Goal: Information Seeking & Learning: Find contact information

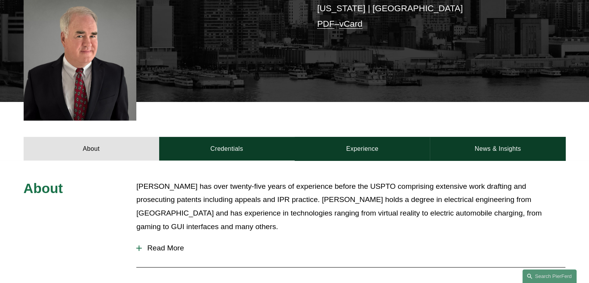
scroll to position [229, 0]
click at [433, 190] on p "[PERSON_NAME] has over twenty-five years of experience before the USPTO compris…" at bounding box center [350, 206] width 429 height 53
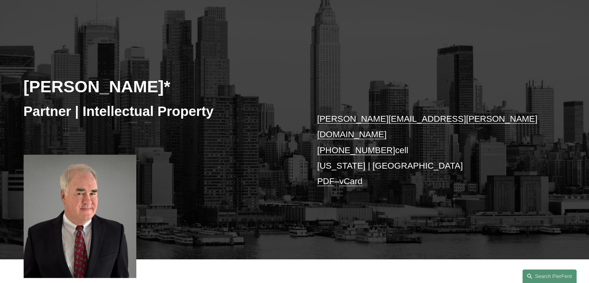
scroll to position [76, 0]
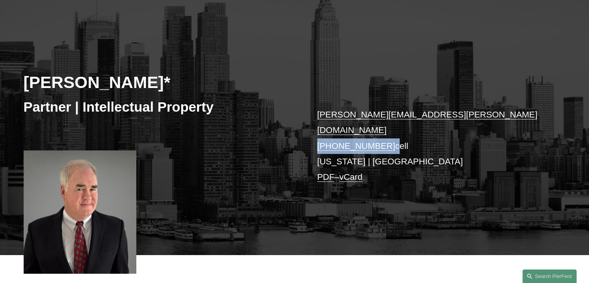
drag, startPoint x: 384, startPoint y: 112, endPoint x: 315, endPoint y: 110, distance: 69.8
click at [315, 110] on div "[PERSON_NAME]* Partner | Intellectual Property [PERSON_NAME][EMAIL_ADDRESS][PER…" at bounding box center [294, 140] width 589 height 230
copy p "[PHONE_NUMBER]"
click at [238, 138] on div "[PERSON_NAME]* Partner | Intellectual Property [PERSON_NAME][EMAIL_ADDRESS][PER…" at bounding box center [294, 140] width 589 height 230
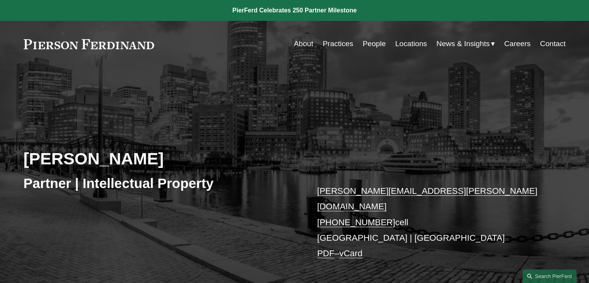
click at [476, 104] on div "Christine Baker Partner | Intellectual Property christine.baker@pierferd.com +1…" at bounding box center [294, 193] width 589 height 183
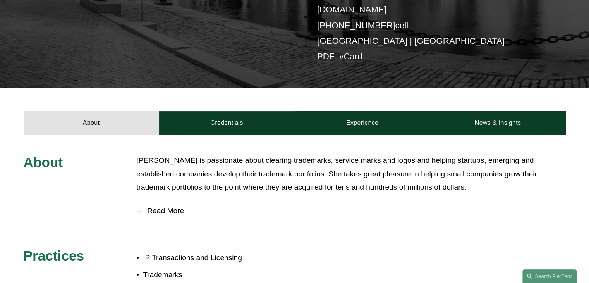
scroll to position [198, 0]
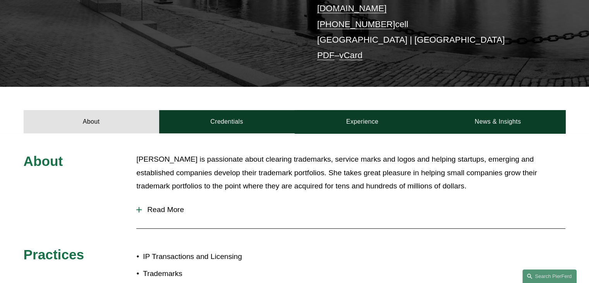
click at [339, 200] on button "Read More" at bounding box center [350, 210] width 429 height 20
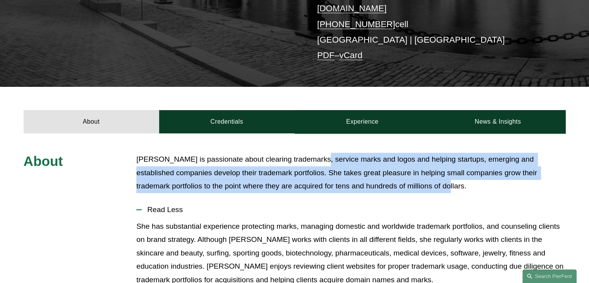
drag, startPoint x: 310, startPoint y: 141, endPoint x: 398, endPoint y: 157, distance: 88.9
click at [398, 157] on p "Christine is passionate about clearing trademarks, service marks and logos and …" at bounding box center [350, 173] width 429 height 40
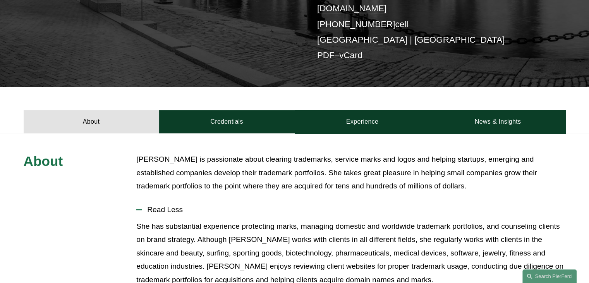
click at [398, 157] on p "Christine is passionate about clearing trademarks, service marks and logos and …" at bounding box center [350, 173] width 429 height 40
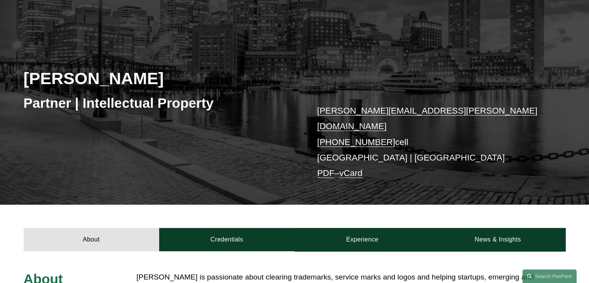
scroll to position [78, 0]
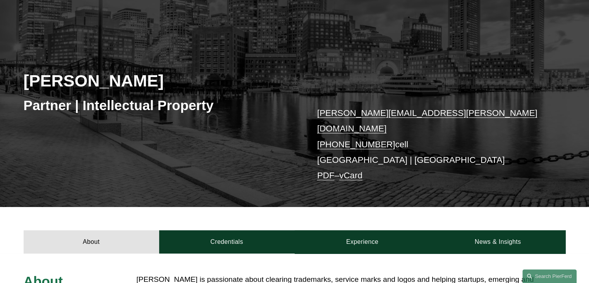
drag, startPoint x: 383, startPoint y: 109, endPoint x: 317, endPoint y: 109, distance: 65.5
click at [317, 109] on p "christine.baker@pierferd.com +1.617.699.9340 cell Boston | Los Angeles PDF – vC…" at bounding box center [430, 144] width 226 height 78
copy link "+1.617.699.9340"
click at [116, 72] on h2 "Christine Baker" at bounding box center [159, 81] width 271 height 20
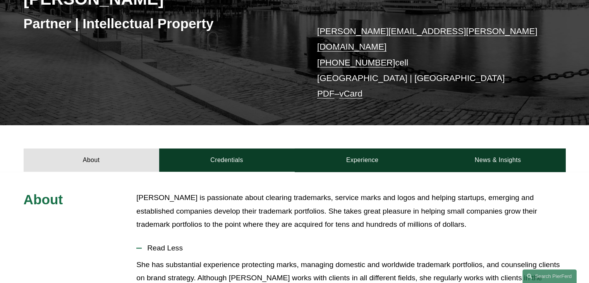
scroll to position [164, 0]
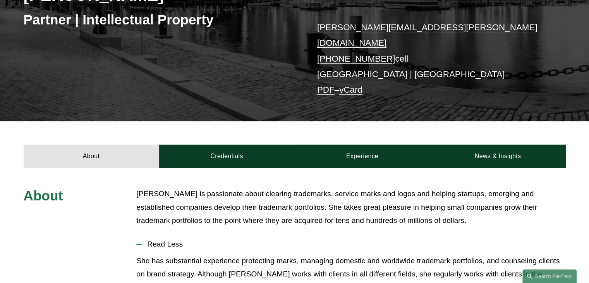
click at [384, 187] on p "Christine is passionate about clearing trademarks, service marks and logos and …" at bounding box center [350, 207] width 429 height 40
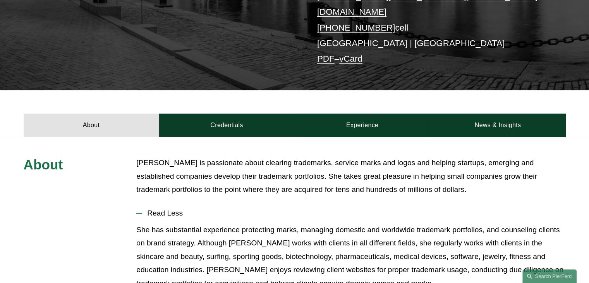
scroll to position [195, 0]
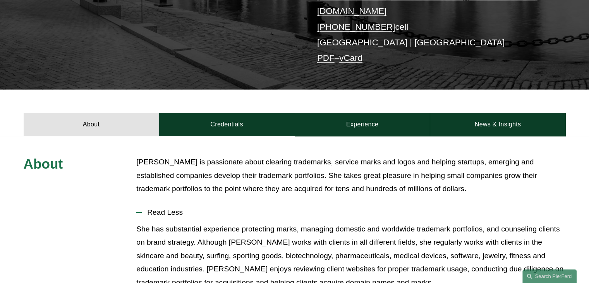
click at [416, 155] on p "Christine is passionate about clearing trademarks, service marks and logos and …" at bounding box center [350, 175] width 429 height 40
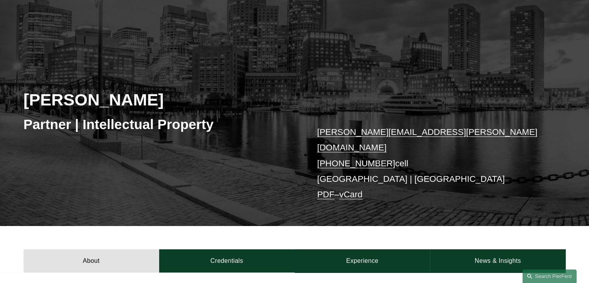
scroll to position [60, 0]
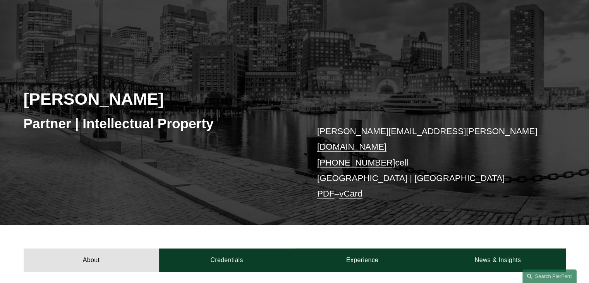
click at [98, 89] on h2 "Christine Baker" at bounding box center [159, 99] width 271 height 20
click at [232, 112] on div "Partner | Intellectual Property" at bounding box center [159, 123] width 271 height 23
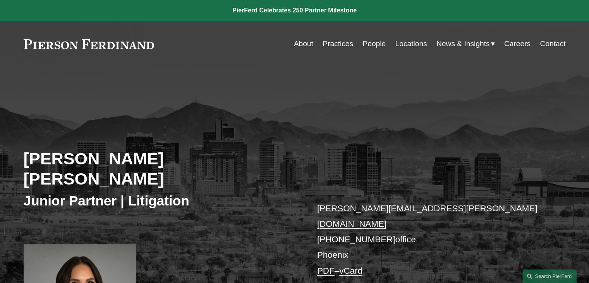
click at [265, 180] on div "McCall K. Bauersfeld Junior Partner | Litigation mccall.bauersfeld@pierferd.com…" at bounding box center [294, 225] width 589 height 247
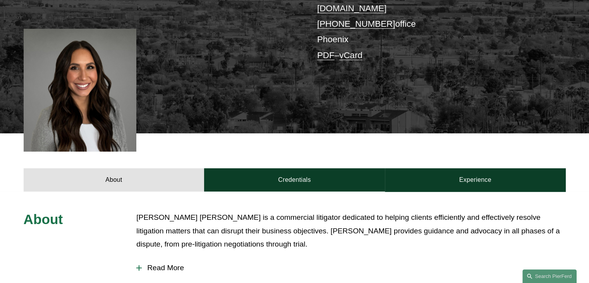
scroll to position [251, 0]
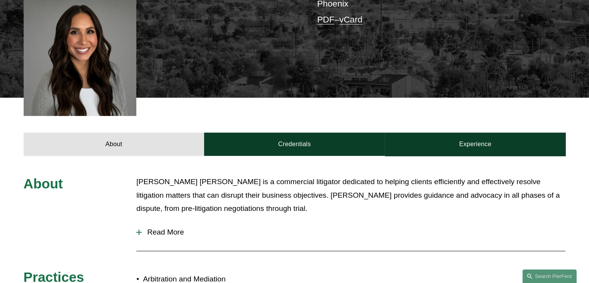
click at [349, 175] on p "McCall Bauersfeld is a commercial litigator dedicated to helping clients effici…" at bounding box center [350, 195] width 429 height 40
click at [439, 175] on p "McCall Bauersfeld is a commercial litigator dedicated to helping clients effici…" at bounding box center [350, 195] width 429 height 40
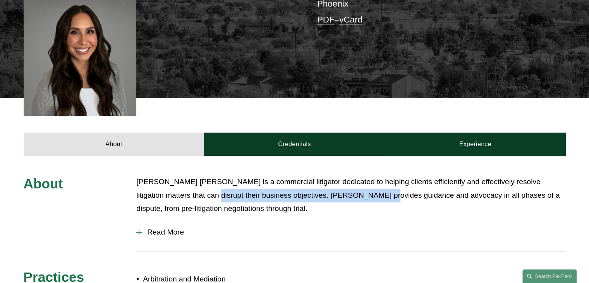
drag, startPoint x: 166, startPoint y: 149, endPoint x: 356, endPoint y: 145, distance: 190.7
click at [356, 175] on p "McCall Bauersfeld is a commercial litigator dedicated to helping clients effici…" at bounding box center [350, 195] width 429 height 40
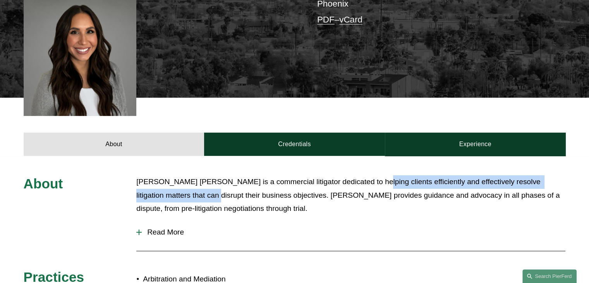
click at [356, 175] on p "McCall Bauersfeld is a commercial litigator dedicated to helping clients effici…" at bounding box center [350, 195] width 429 height 40
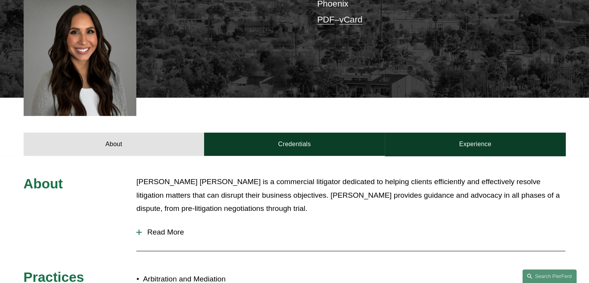
click at [167, 228] on span "Read More" at bounding box center [354, 232] width 424 height 9
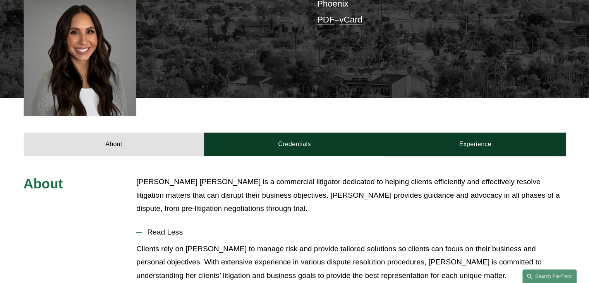
click at [164, 242] on p "Clients rely on McCall to manage risk and provide tailored solutions so clients…" at bounding box center [350, 262] width 429 height 40
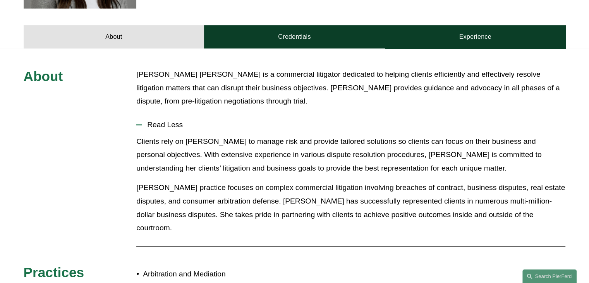
scroll to position [360, 0]
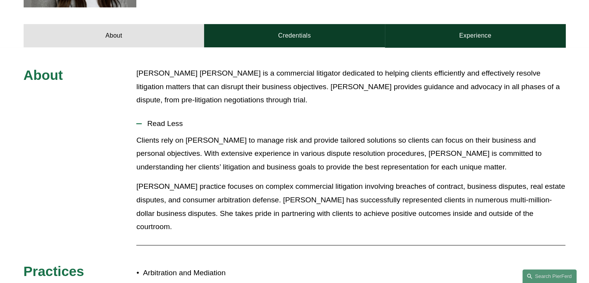
click at [380, 180] on p "McCall’s practice focuses on complex commercial litigation involving breaches o…" at bounding box center [350, 206] width 429 height 53
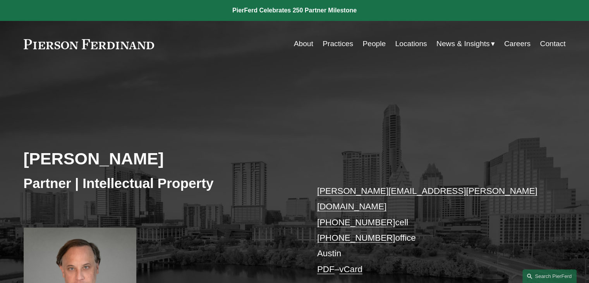
click at [240, 150] on h2 "Ryan Beard" at bounding box center [159, 158] width 271 height 20
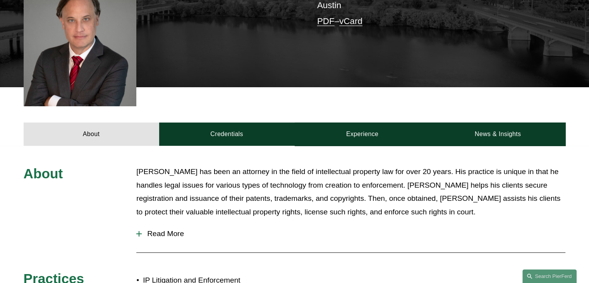
scroll to position [248, 0]
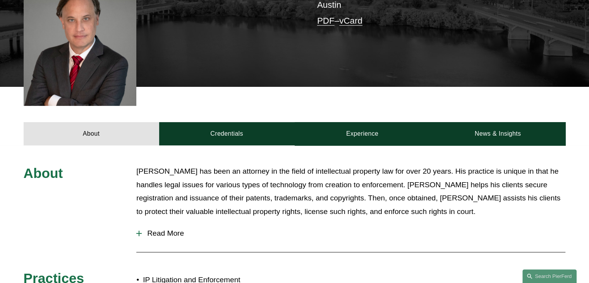
click at [370, 176] on p "Ryan has been an attorney in the field of intellectual property law for over 20…" at bounding box center [350, 191] width 429 height 53
click at [453, 165] on p "Ryan has been an attorney in the field of intellectual property law for over 20…" at bounding box center [350, 191] width 429 height 53
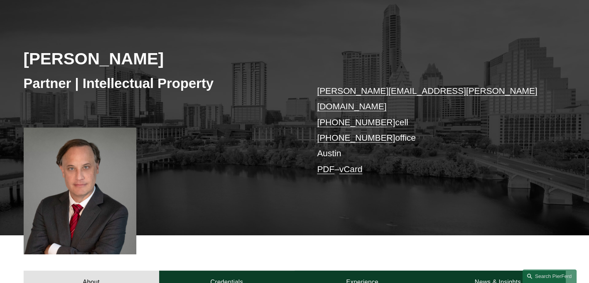
scroll to position [95, 0]
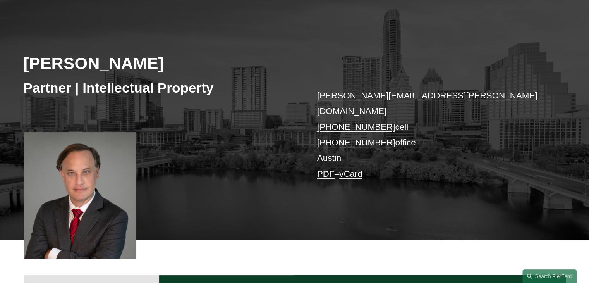
drag, startPoint x: 383, startPoint y: 93, endPoint x: 316, endPoint y: 92, distance: 67.0
click at [316, 92] on div "Ryan Beard Partner | Intellectual Property ryan.beard@pierferd.com +1.512.577.2…" at bounding box center [294, 123] width 589 height 234
copy link "+1.512.577.2673"
click at [289, 111] on div "Ryan Beard Partner | Intellectual Property ryan.beard@pierferd.com +1.512.577.2…" at bounding box center [294, 123] width 589 height 234
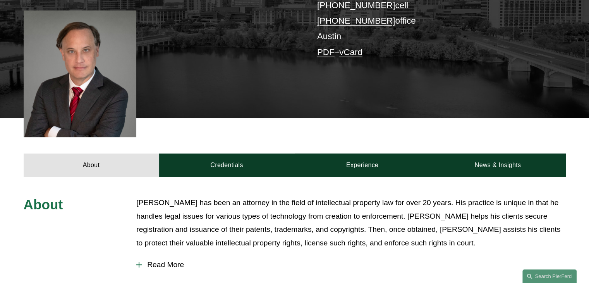
scroll to position [219, 0]
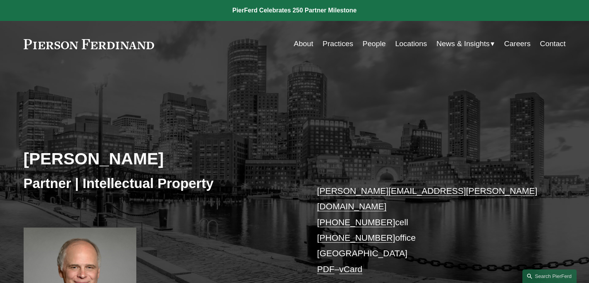
scroll to position [93, 0]
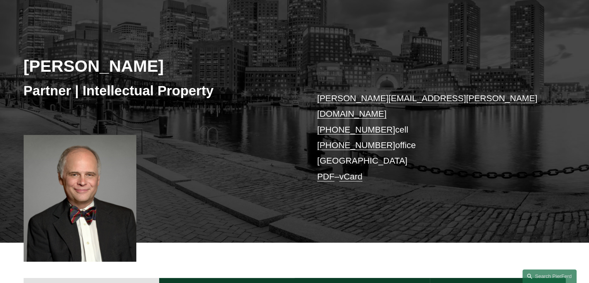
click at [269, 113] on div "[PERSON_NAME] Partner | Intellectual Property [PERSON_NAME][EMAIL_ADDRESS][PERS…" at bounding box center [294, 126] width 589 height 234
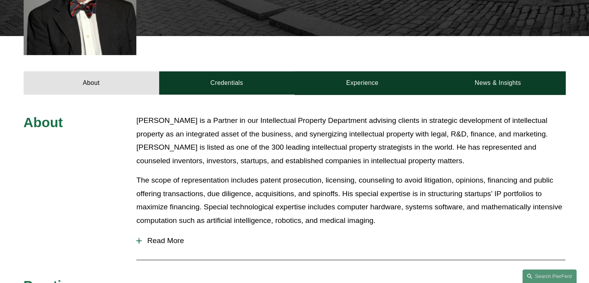
scroll to position [298, 0]
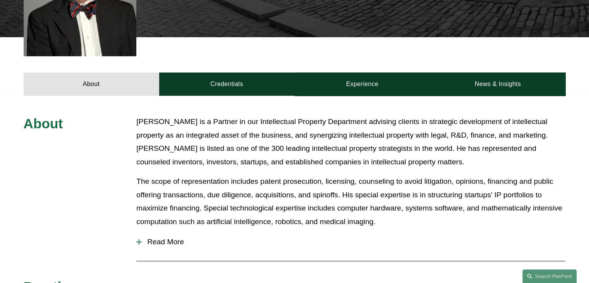
click at [470, 175] on p "The scope of representation includes patent prosecution, licensing, counseling …" at bounding box center [350, 201] width 429 height 53
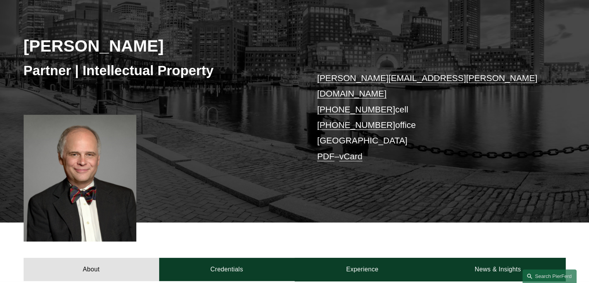
scroll to position [118, 0]
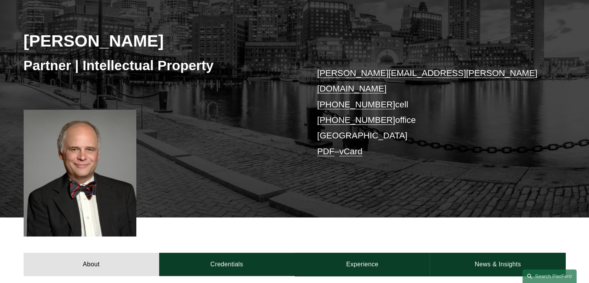
drag, startPoint x: 383, startPoint y: 86, endPoint x: 315, endPoint y: 87, distance: 68.2
click at [315, 87] on div "[PERSON_NAME] Partner | Intellectual Property [PERSON_NAME][EMAIL_ADDRESS][PERS…" at bounding box center [294, 101] width 589 height 234
copy link "[PHONE_NUMBER]"
click at [261, 111] on div "[PERSON_NAME] Partner | Intellectual Property [PERSON_NAME][EMAIL_ADDRESS][PERS…" at bounding box center [294, 101] width 589 height 234
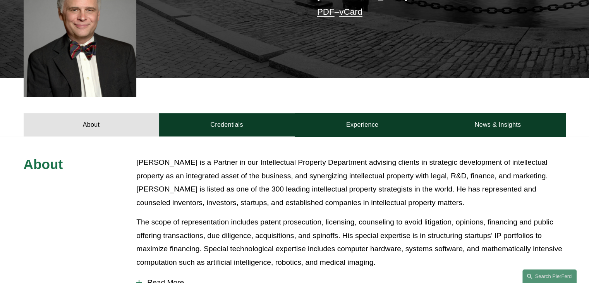
scroll to position [260, 0]
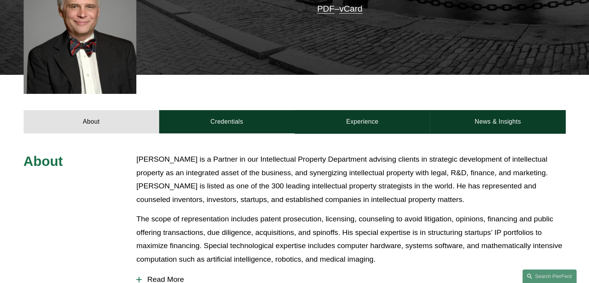
click at [346, 153] on p "[PERSON_NAME] is a Partner in our Intellectual Property Department advising cli…" at bounding box center [350, 179] width 429 height 53
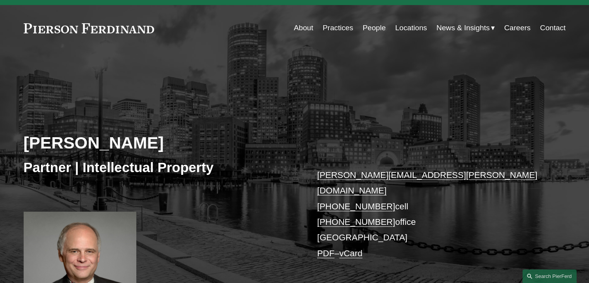
scroll to position [9, 0]
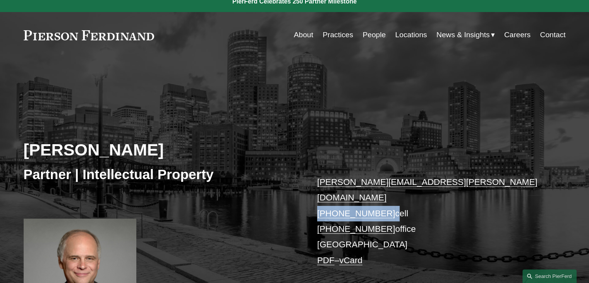
drag, startPoint x: 384, startPoint y: 179, endPoint x: 318, endPoint y: 180, distance: 66.7
click at [318, 180] on p "[PERSON_NAME][EMAIL_ADDRESS][PERSON_NAME][DOMAIN_NAME] [PHONE_NUMBER] cell [PHO…" at bounding box center [430, 221] width 226 height 94
copy p "[PHONE_NUMBER]"
drag, startPoint x: 250, startPoint y: 125, endPoint x: 579, endPoint y: 38, distance: 341.2
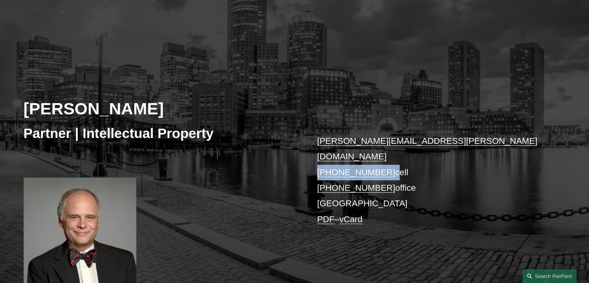
scroll to position [48, 0]
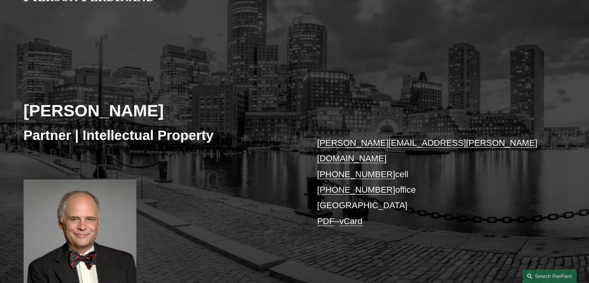
click at [378, 72] on div "[PERSON_NAME] Partner | Intellectual Property [PERSON_NAME][EMAIL_ADDRESS][PERS…" at bounding box center [294, 170] width 589 height 234
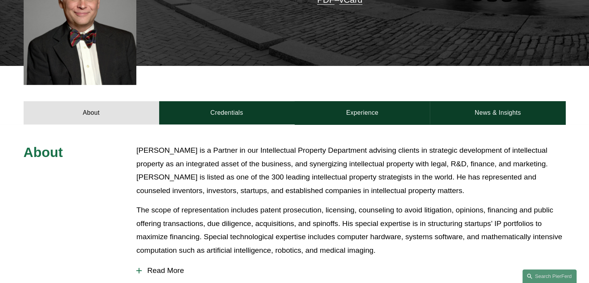
scroll to position [270, 0]
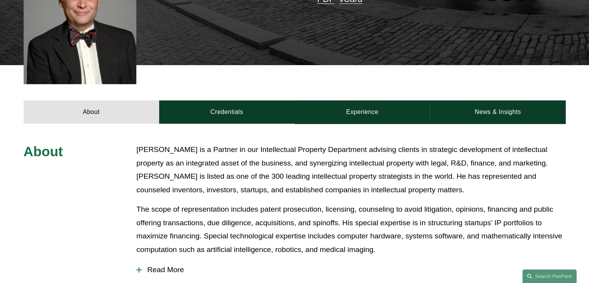
click at [367, 143] on p "[PERSON_NAME] is a Partner in our Intellectual Property Department advising cli…" at bounding box center [350, 169] width 429 height 53
click at [390, 203] on p "The scope of representation includes patent prosecution, licensing, counseling …" at bounding box center [350, 229] width 429 height 53
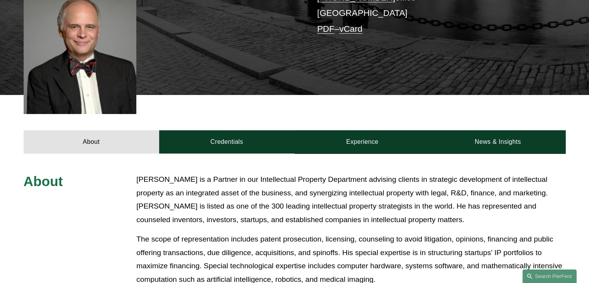
scroll to position [241, 0]
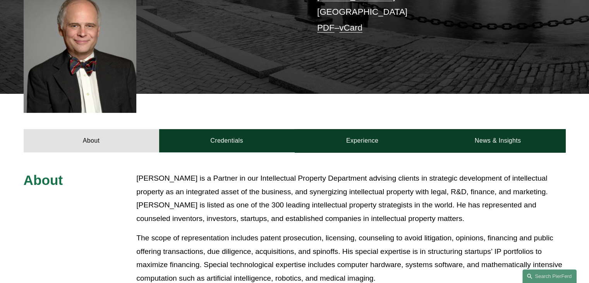
click at [427, 188] on p "[PERSON_NAME] is a Partner in our Intellectual Property Department advising cli…" at bounding box center [350, 198] width 429 height 53
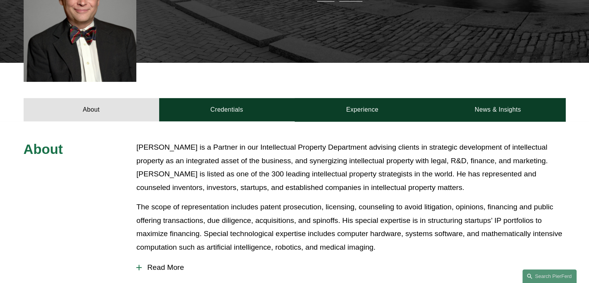
scroll to position [278, 0]
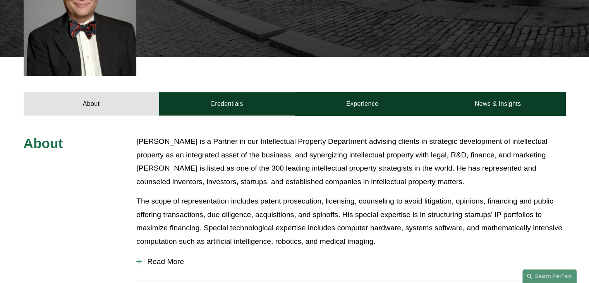
click at [364, 143] on p "[PERSON_NAME] is a Partner in our Intellectual Property Department advising cli…" at bounding box center [350, 161] width 429 height 53
click at [262, 195] on p "The scope of representation includes patent prosecution, licensing, counseling …" at bounding box center [350, 221] width 429 height 53
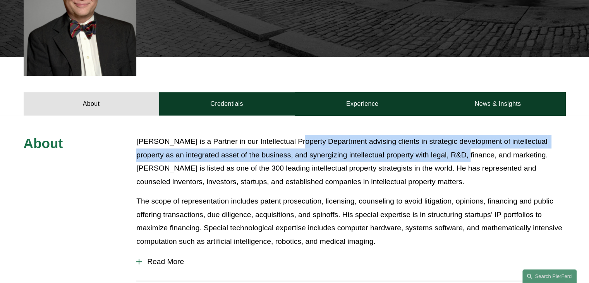
drag, startPoint x: 295, startPoint y: 119, endPoint x: 454, endPoint y: 125, distance: 159.0
click at [454, 135] on p "[PERSON_NAME] is a Partner in our Intellectual Property Department advising cli…" at bounding box center [350, 161] width 429 height 53
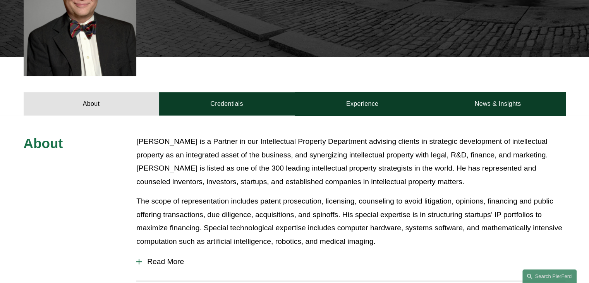
click at [315, 135] on p "[PERSON_NAME] is a Partner in our Intellectual Property Department advising cli…" at bounding box center [350, 161] width 429 height 53
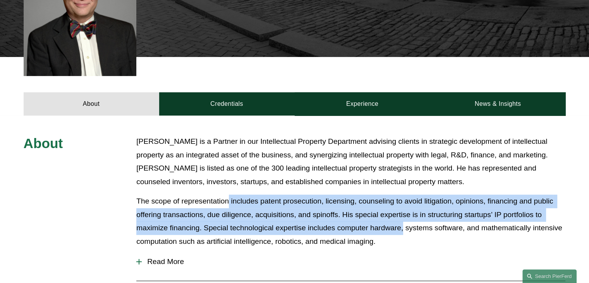
drag, startPoint x: 228, startPoint y: 166, endPoint x: 403, endPoint y: 196, distance: 177.6
click at [403, 196] on p "The scope of representation includes patent prosecution, licensing, counseling …" at bounding box center [350, 221] width 429 height 53
drag, startPoint x: 403, startPoint y: 196, endPoint x: 312, endPoint y: 174, distance: 93.5
click at [312, 195] on p "The scope of representation includes patent prosecution, licensing, counseling …" at bounding box center [350, 221] width 429 height 53
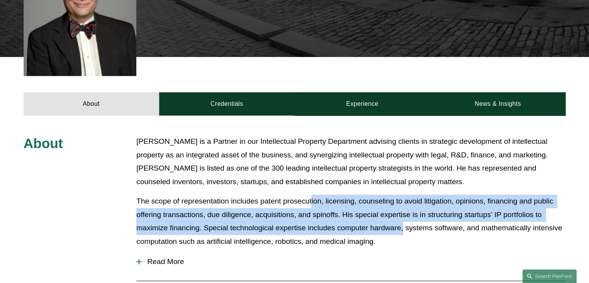
click at [312, 195] on p "The scope of representation includes patent prosecution, licensing, counseling …" at bounding box center [350, 221] width 429 height 53
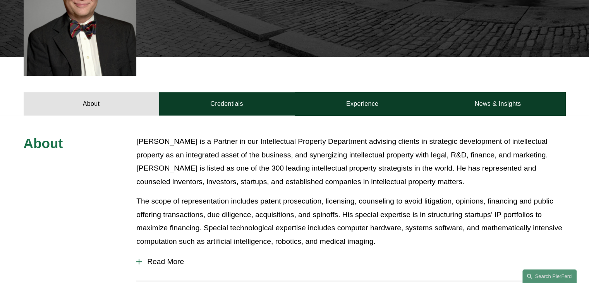
click at [312, 195] on p "The scope of representation includes patent prosecution, licensing, counseling …" at bounding box center [350, 221] width 429 height 53
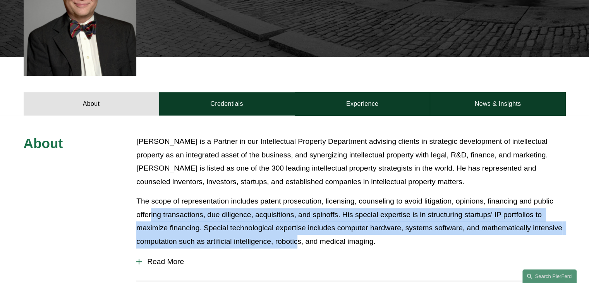
drag, startPoint x: 151, startPoint y: 192, endPoint x: 303, endPoint y: 211, distance: 153.1
click at [303, 211] on p "The scope of representation includes patent prosecution, licensing, counseling …" at bounding box center [350, 221] width 429 height 53
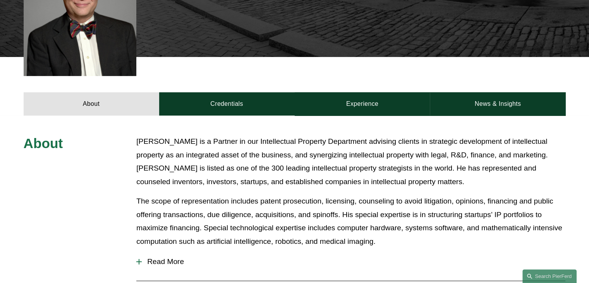
drag, startPoint x: 303, startPoint y: 211, endPoint x: 400, endPoint y: 228, distance: 97.9
click at [400, 228] on div "About [PERSON_NAME] is a Partner in our Intellectual Property Department advisi…" at bounding box center [294, 275] width 589 height 280
click at [400, 251] on button "Read More" at bounding box center [350, 261] width 429 height 20
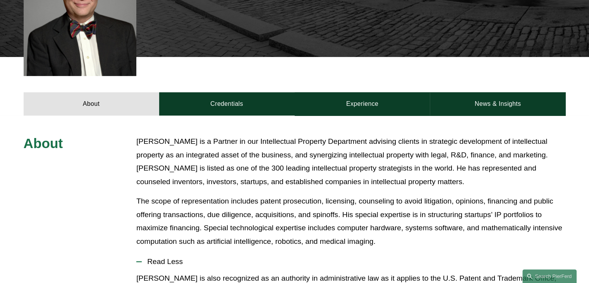
drag, startPoint x: 400, startPoint y: 228, endPoint x: 283, endPoint y: 200, distance: 119.9
click at [283, 200] on p "The scope of representation includes patent prosecution, licensing, counseling …" at bounding box center [350, 221] width 429 height 53
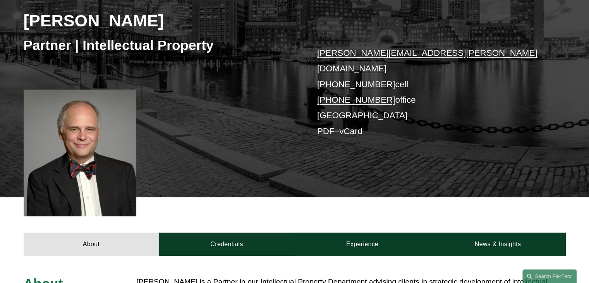
scroll to position [0, 0]
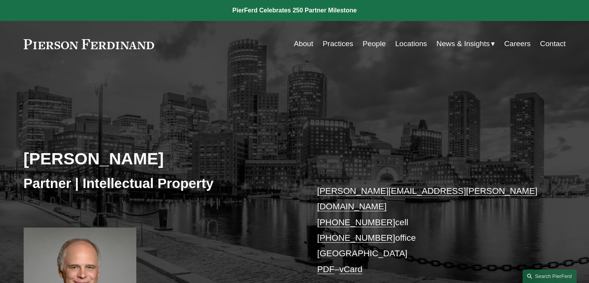
click at [379, 143] on div "[PERSON_NAME] Partner | Intellectual Property [PERSON_NAME][EMAIL_ADDRESS][PERS…" at bounding box center [294, 219] width 589 height 234
